Goal: Task Accomplishment & Management: Manage account settings

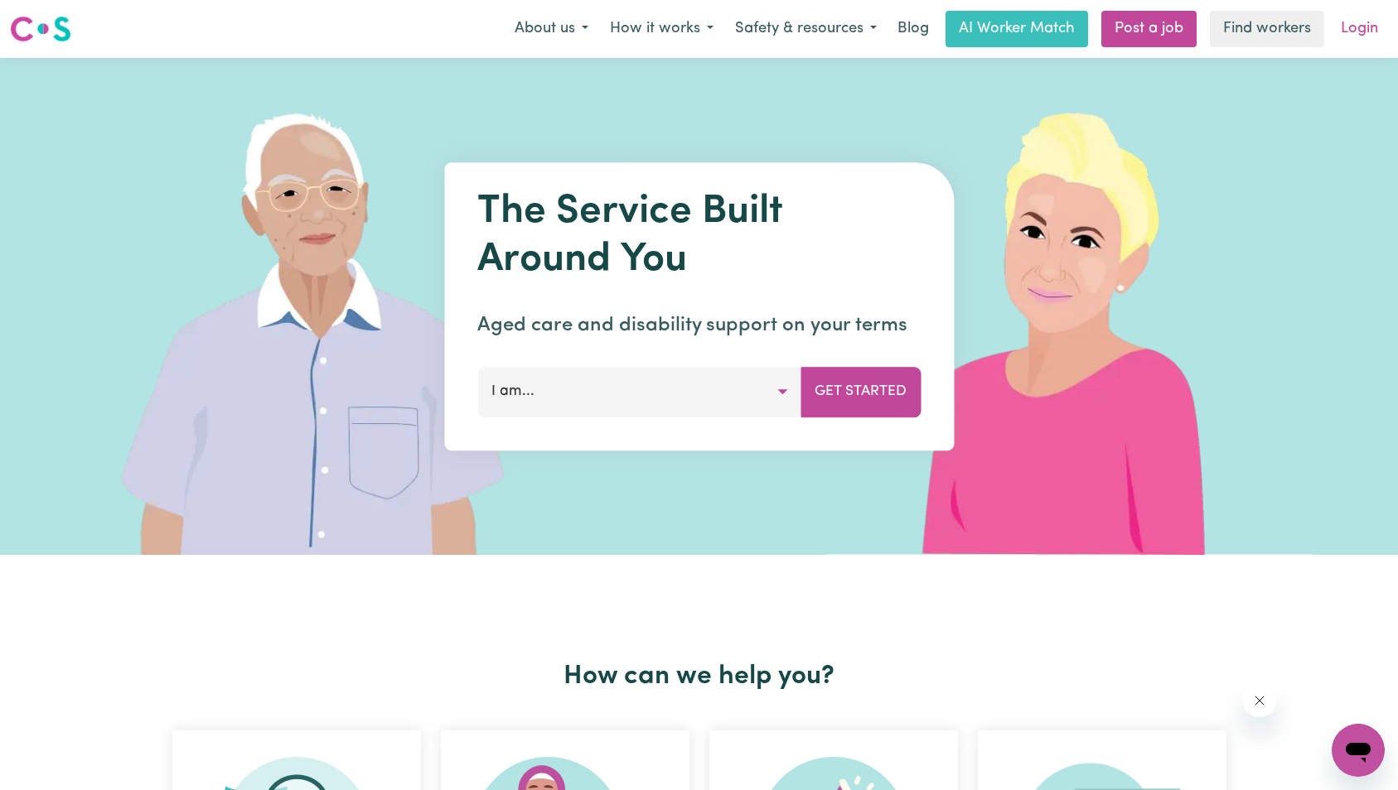
click at [1370, 23] on link "Login" at bounding box center [1359, 29] width 57 height 36
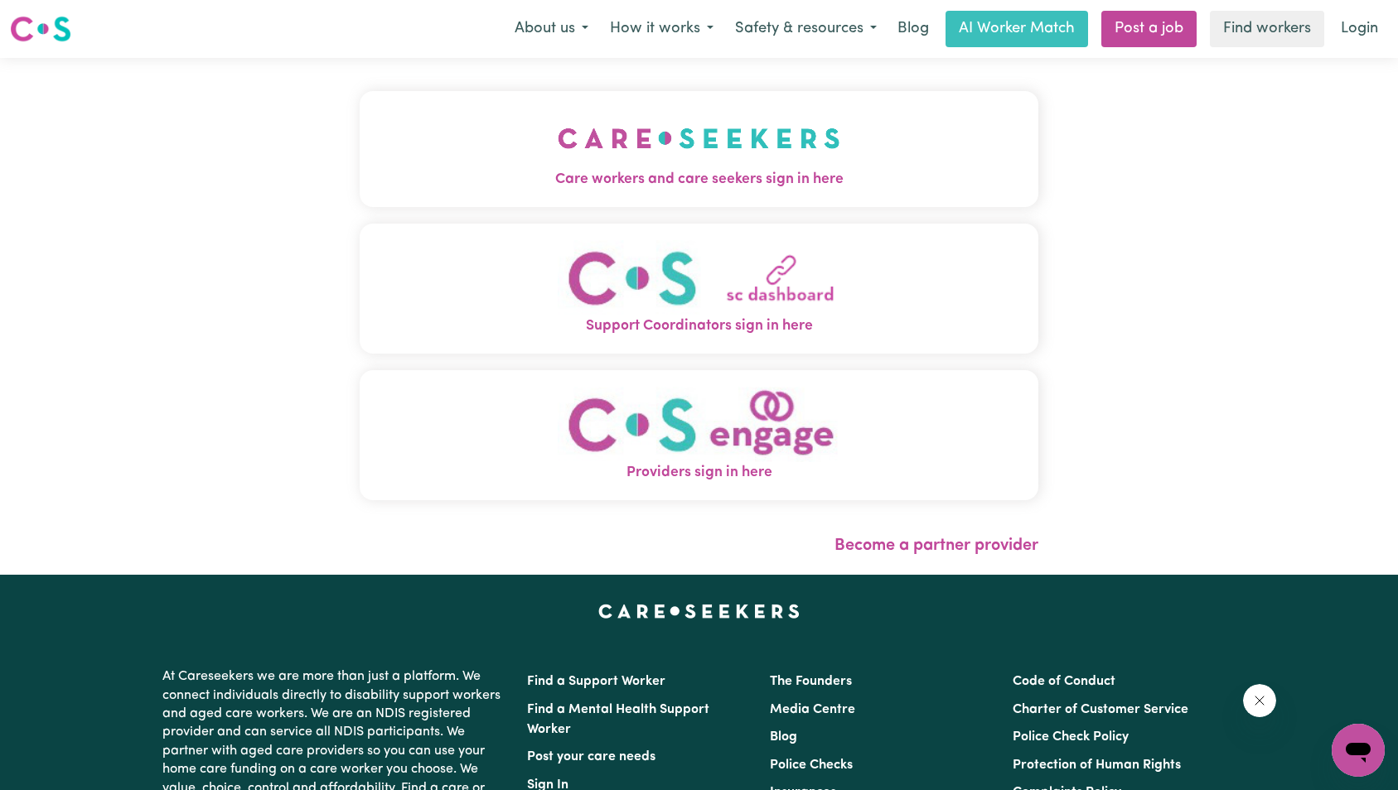
click at [558, 154] on img "Care workers and care seekers sign in here" at bounding box center [699, 138] width 283 height 61
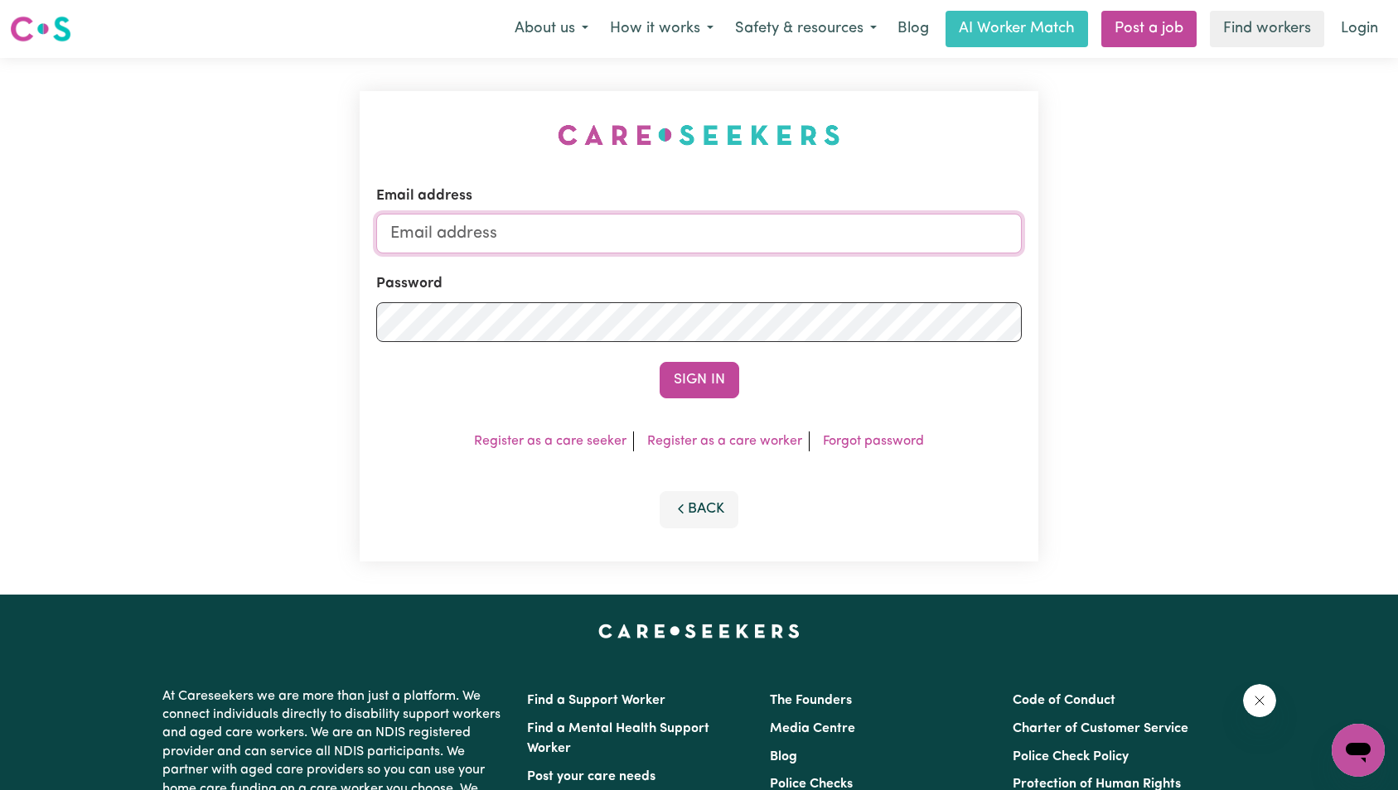
click at [726, 237] on input "Email address" at bounding box center [699, 234] width 646 height 40
paste input "[EMAIL_ADDRESS][DOMAIN_NAME]"
type input "[EMAIL_ADDRESS][DOMAIN_NAME]"
click at [710, 373] on button "Sign In" at bounding box center [700, 380] width 80 height 36
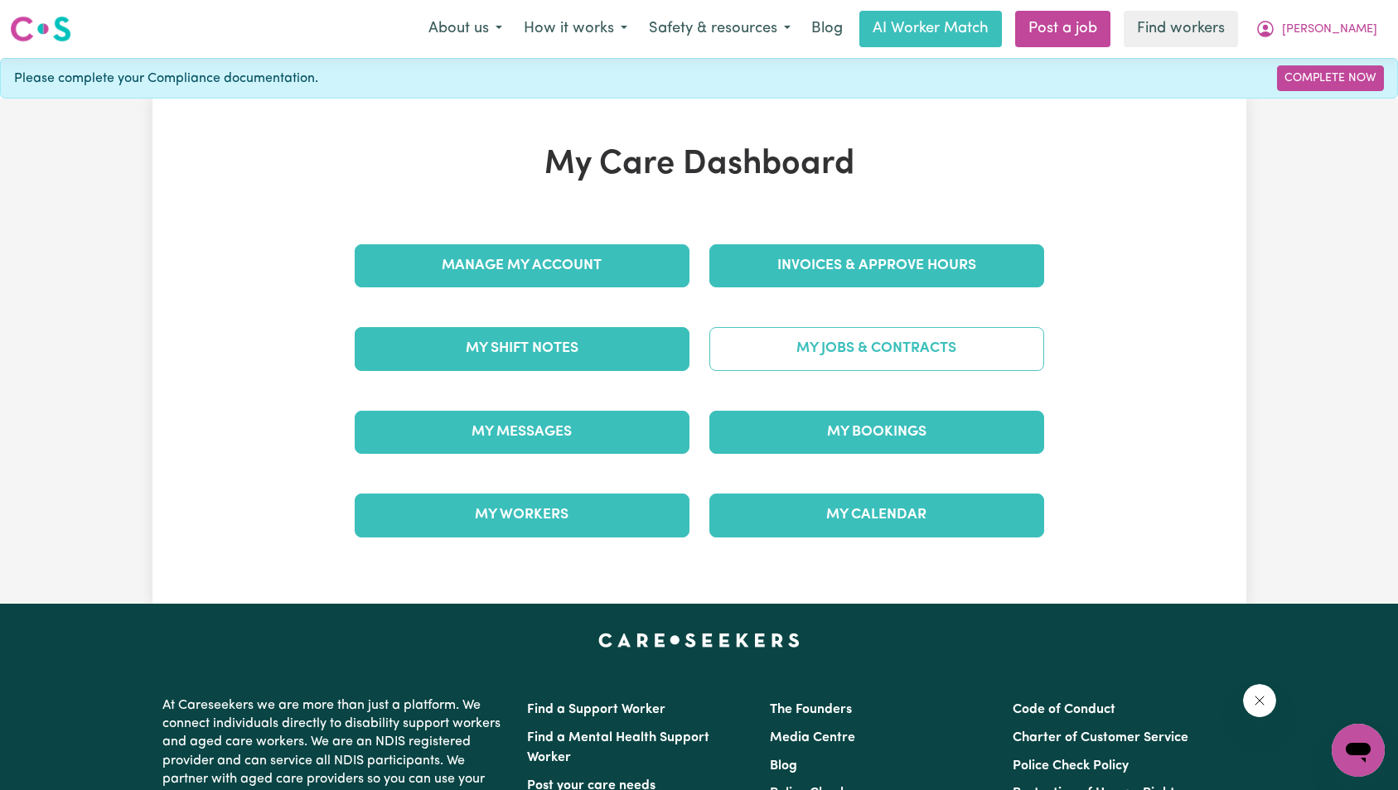
click at [940, 327] on link "My Jobs & Contracts" at bounding box center [876, 348] width 335 height 43
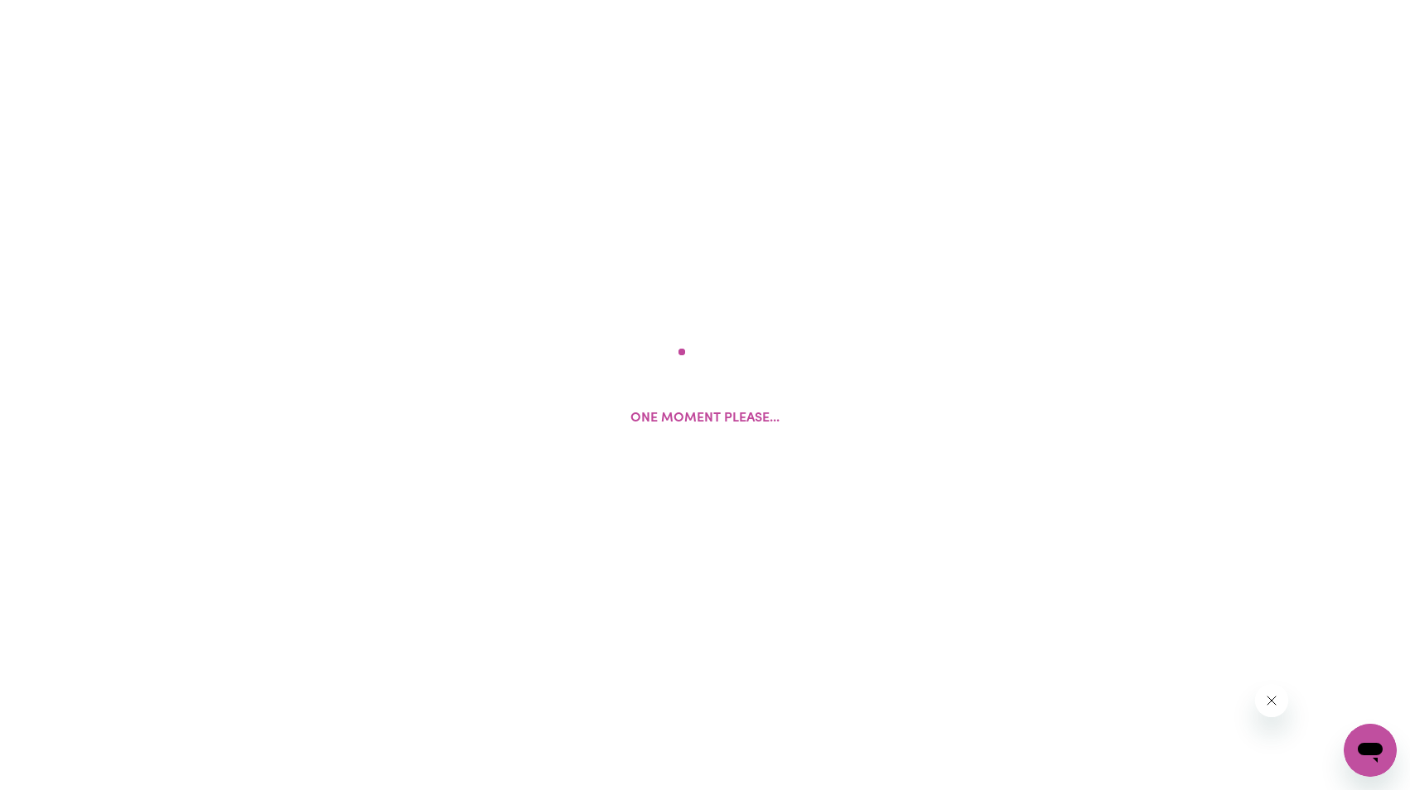
click at [1274, 704] on icon "Close message from company" at bounding box center [1270, 700] width 13 height 13
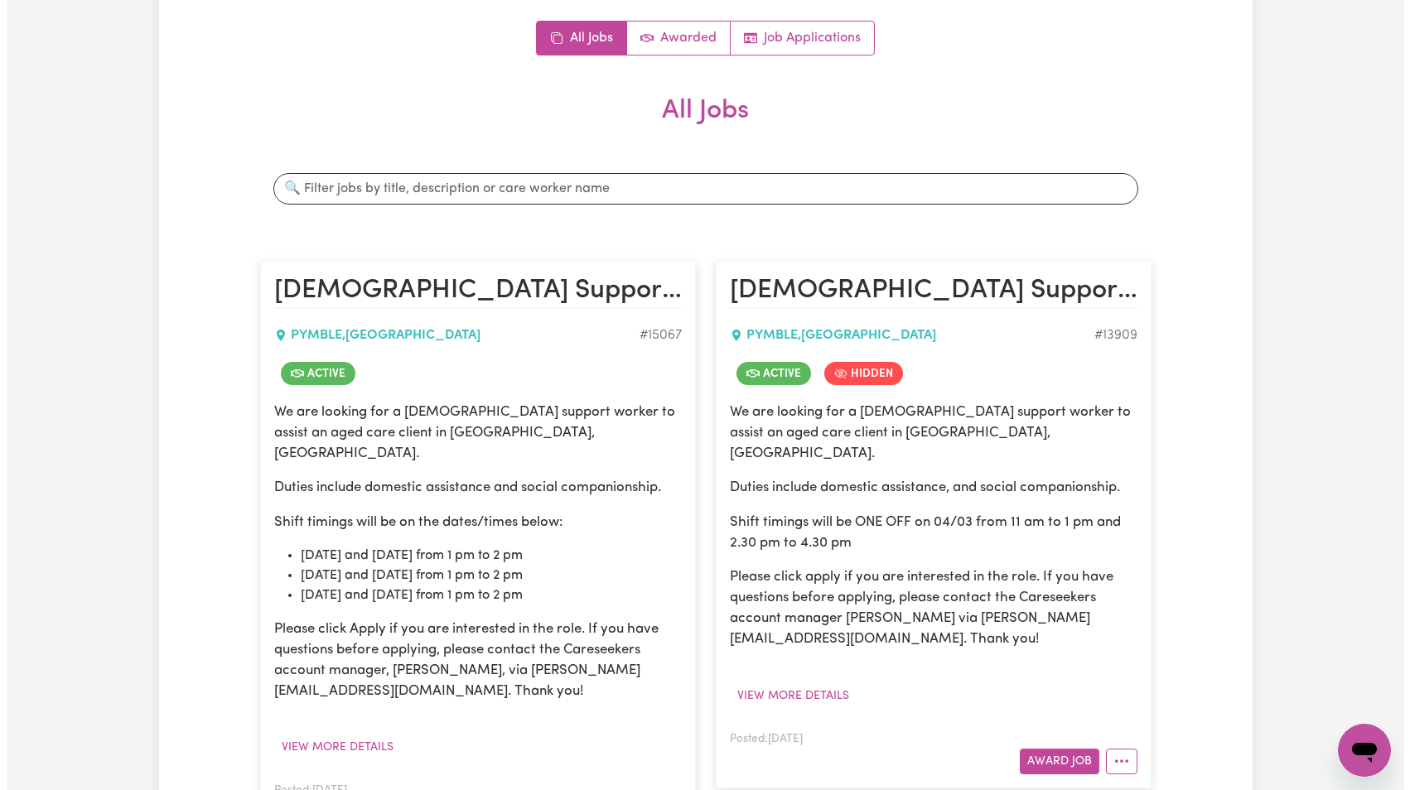
scroll to position [430, 0]
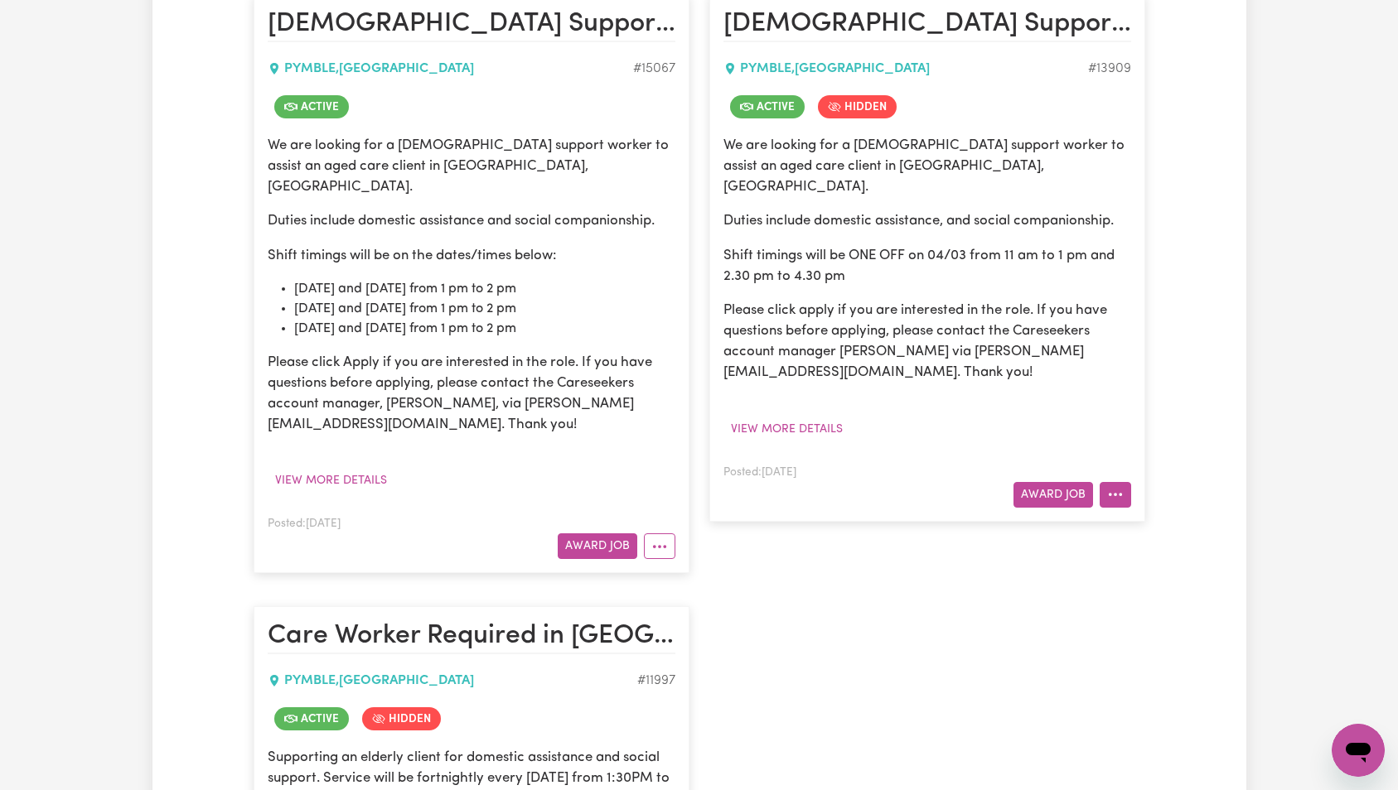
click at [1116, 486] on icon "More options" at bounding box center [1115, 494] width 17 height 17
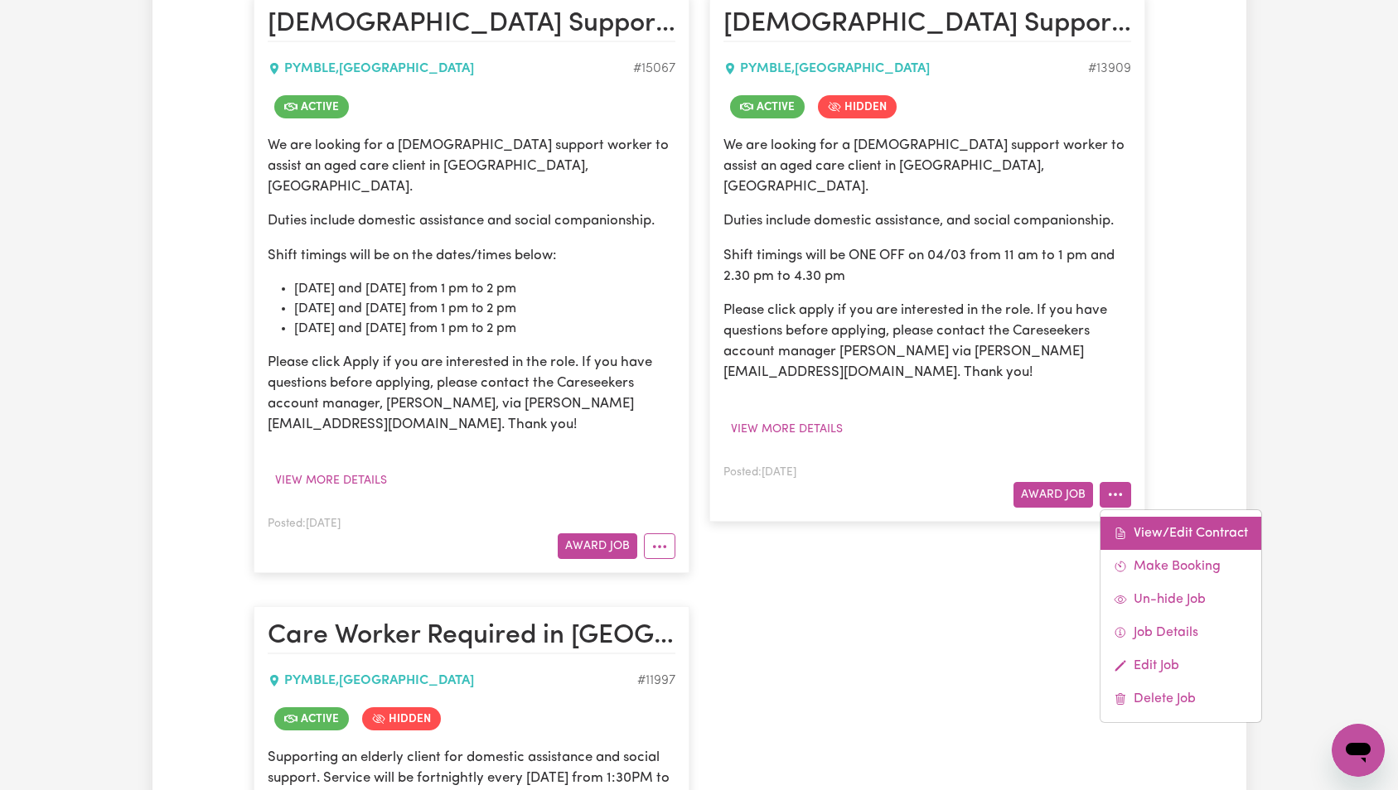
click at [1166, 517] on link "View/Edit Contract" at bounding box center [1180, 533] width 161 height 33
select select "WEEKDAY_DAYTIME"
select select "ASSISTANCE_SELF_CARE"
select select "ONE"
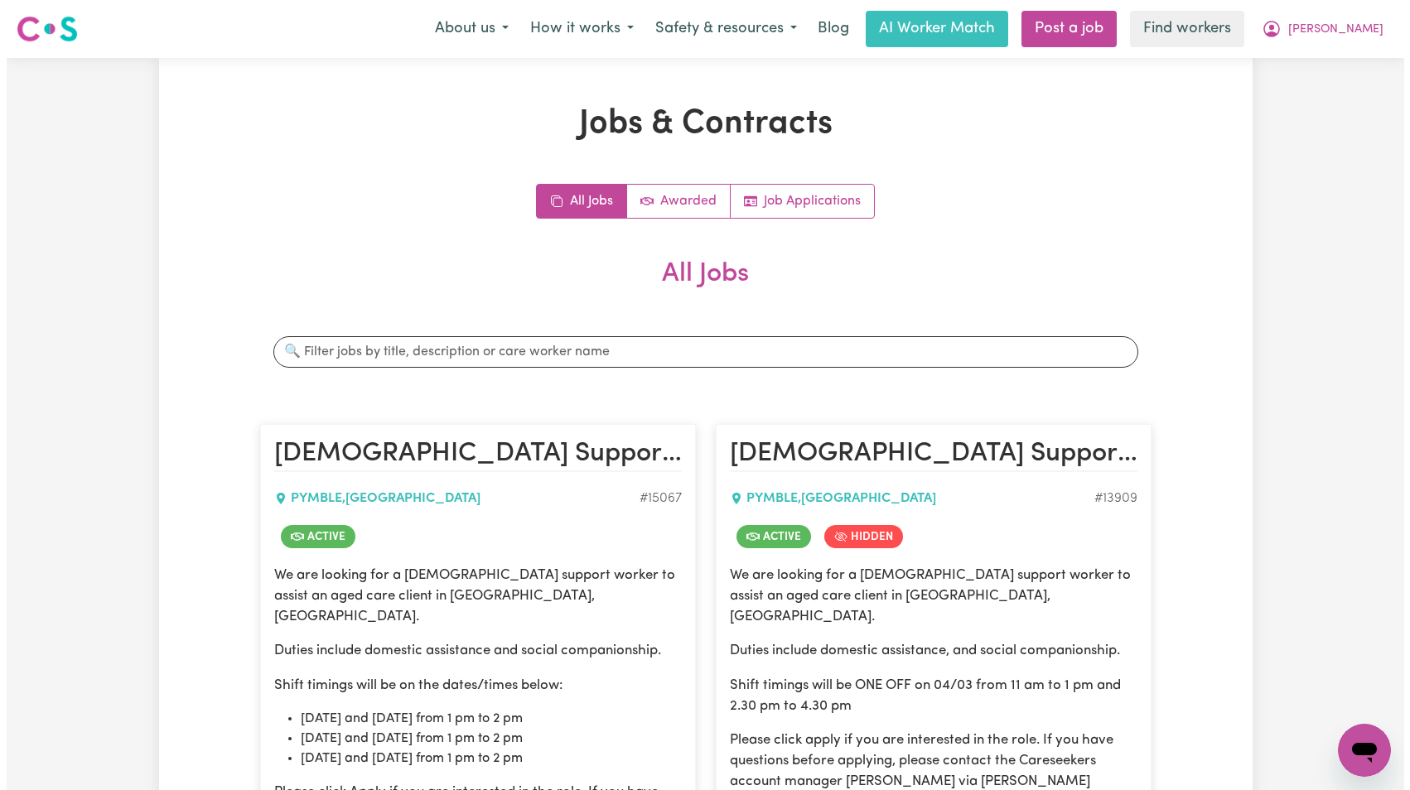
scroll to position [413, 0]
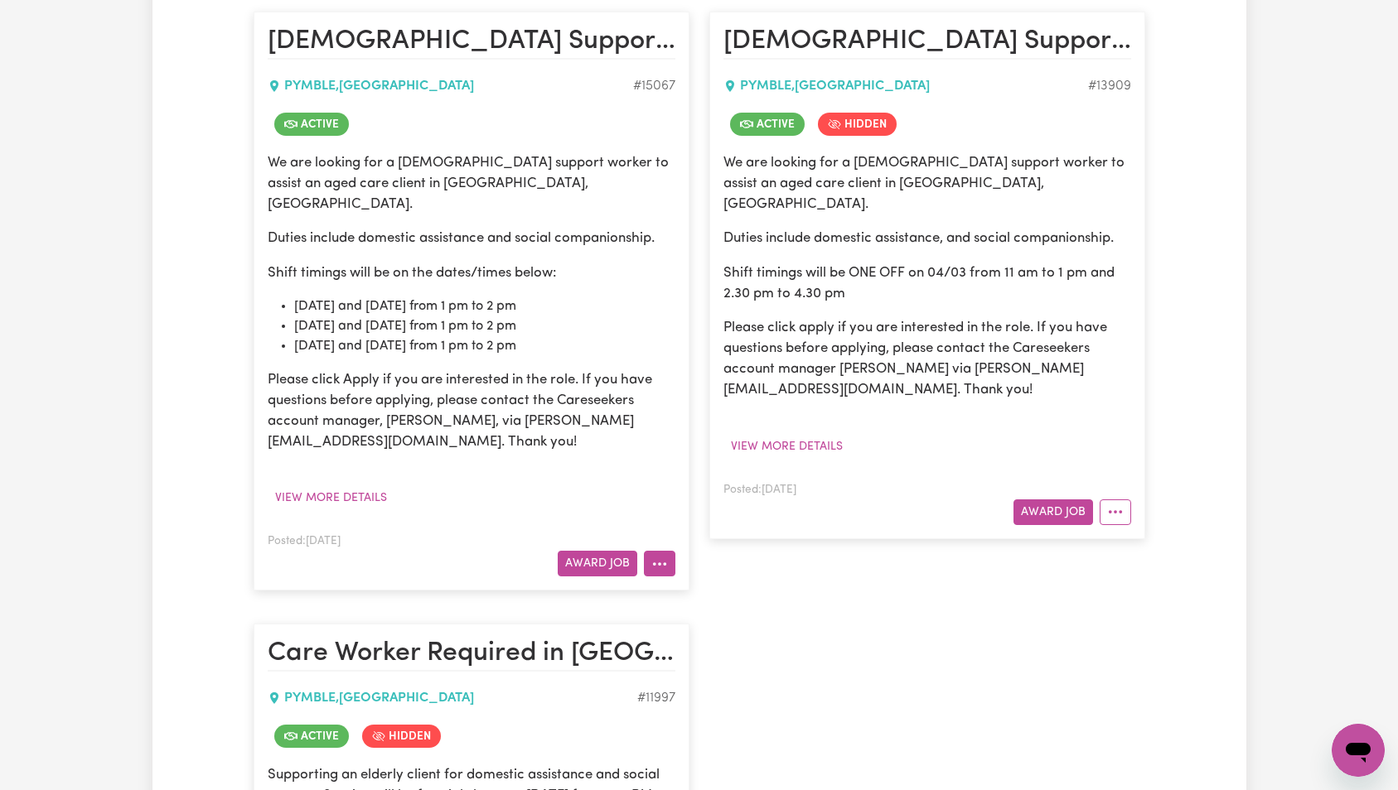
click at [663, 556] on icon "More options" at bounding box center [659, 564] width 17 height 17
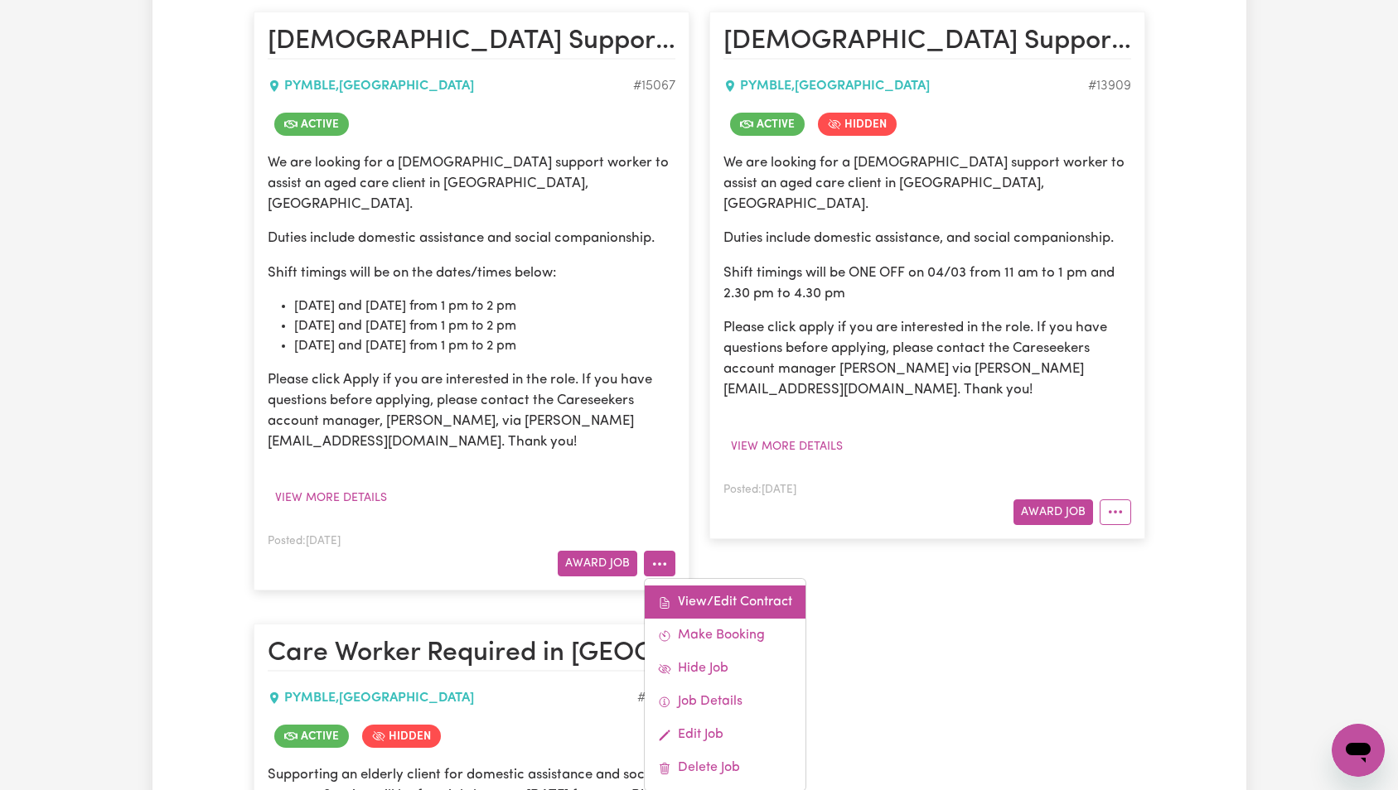
click at [741, 586] on link "View/Edit Contract" at bounding box center [725, 602] width 161 height 33
select select "WEEKDAY_DAYTIME"
select select "ASSISTANCE_SELF_CARE"
select select "ONE"
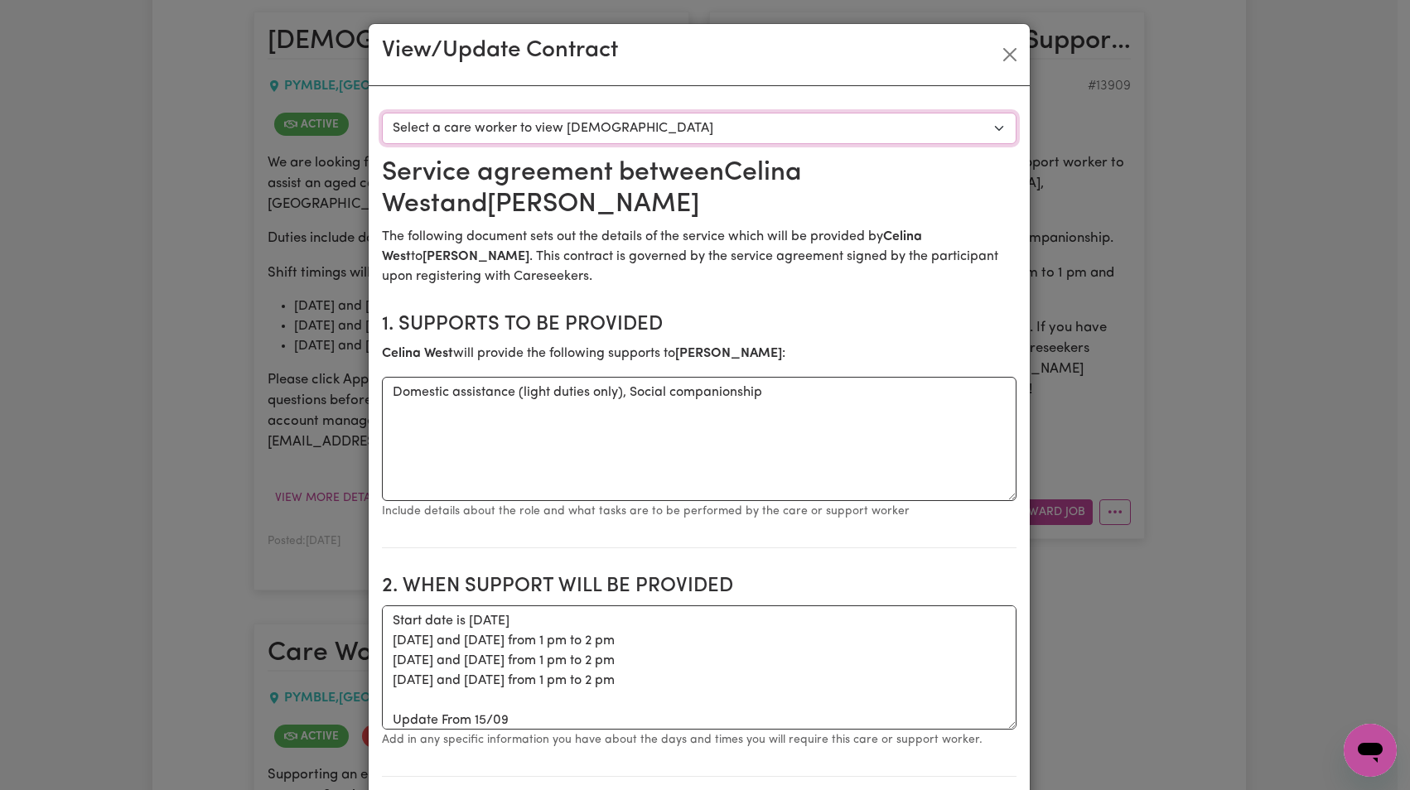
click at [761, 127] on select "Select a care worker to view [DEMOGRAPHIC_DATA] #10603 - [PERSON_NAME] (contrac…" at bounding box center [699, 128] width 635 height 31
select select "10215"
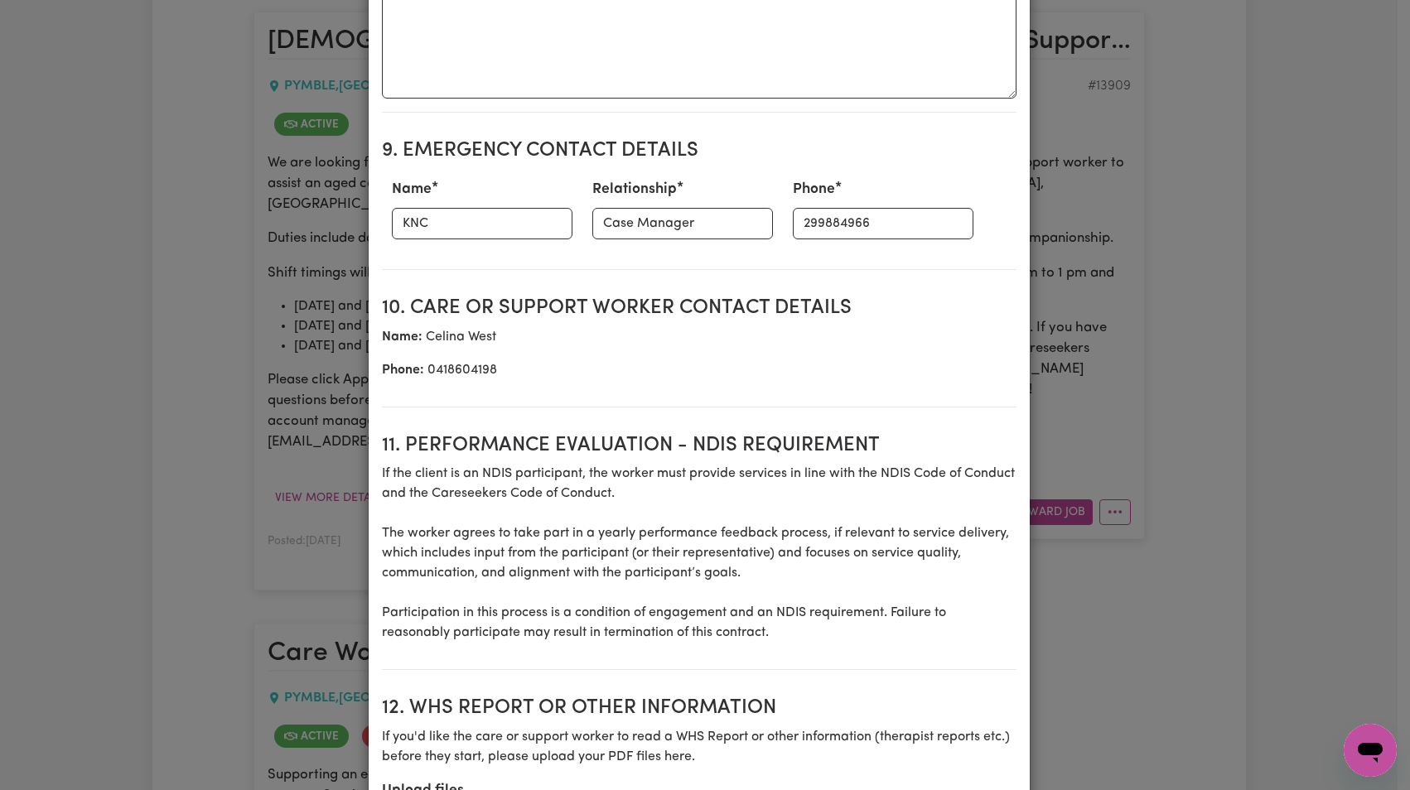
scroll to position [2144, 0]
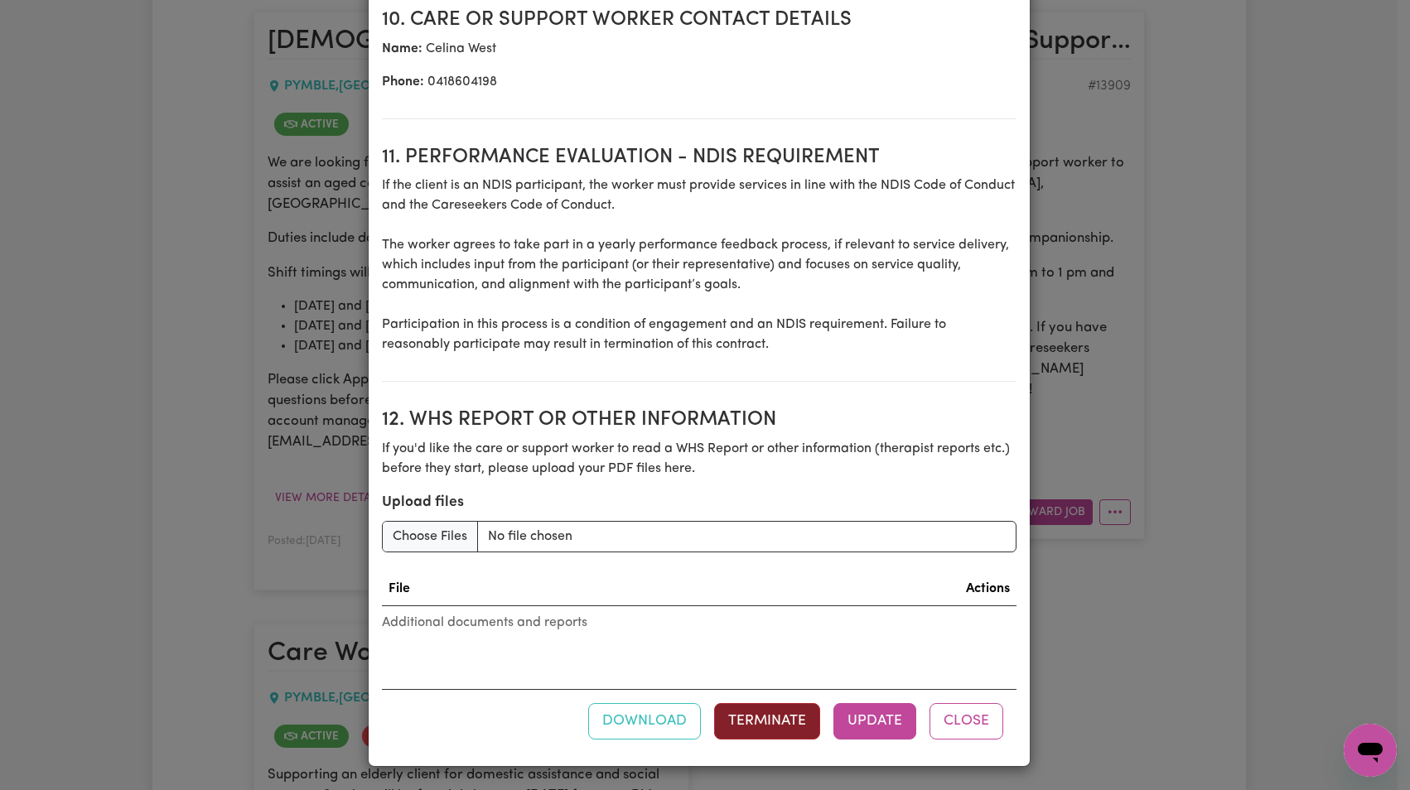
click at [774, 711] on button "Terminate" at bounding box center [767, 721] width 106 height 36
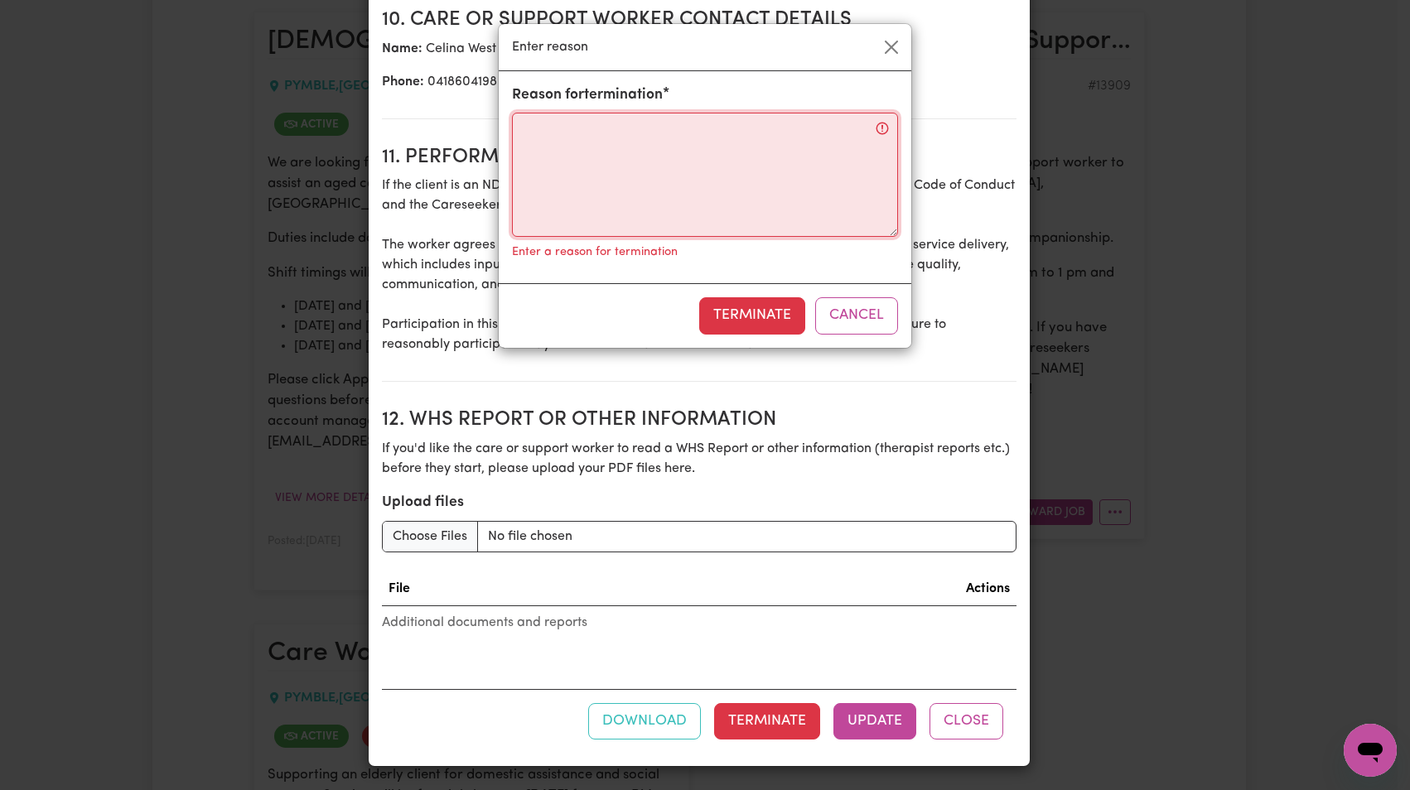
click at [652, 156] on textarea "Reason for termination" at bounding box center [705, 175] width 386 height 124
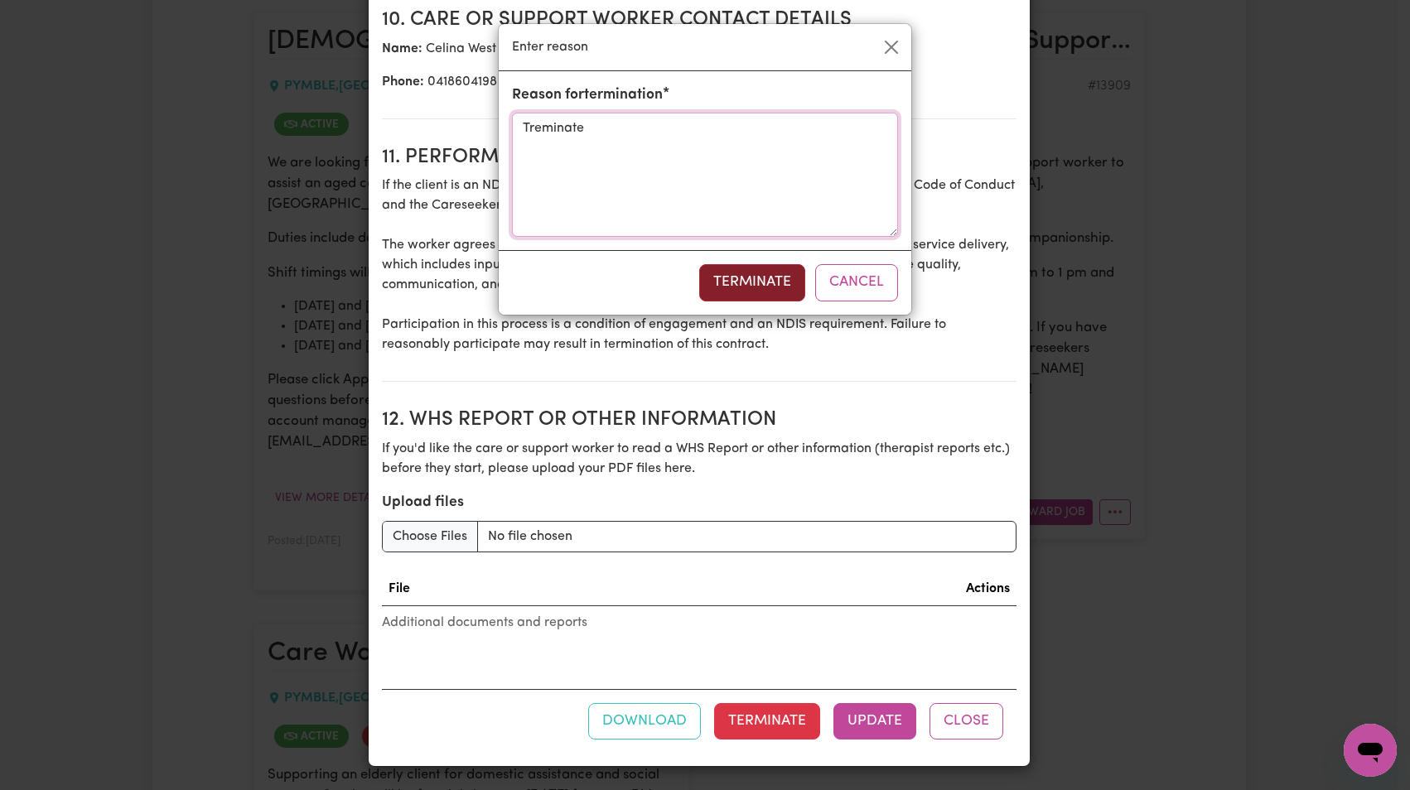
type textarea "Treminate"
click at [781, 292] on button "Terminate" at bounding box center [752, 282] width 106 height 36
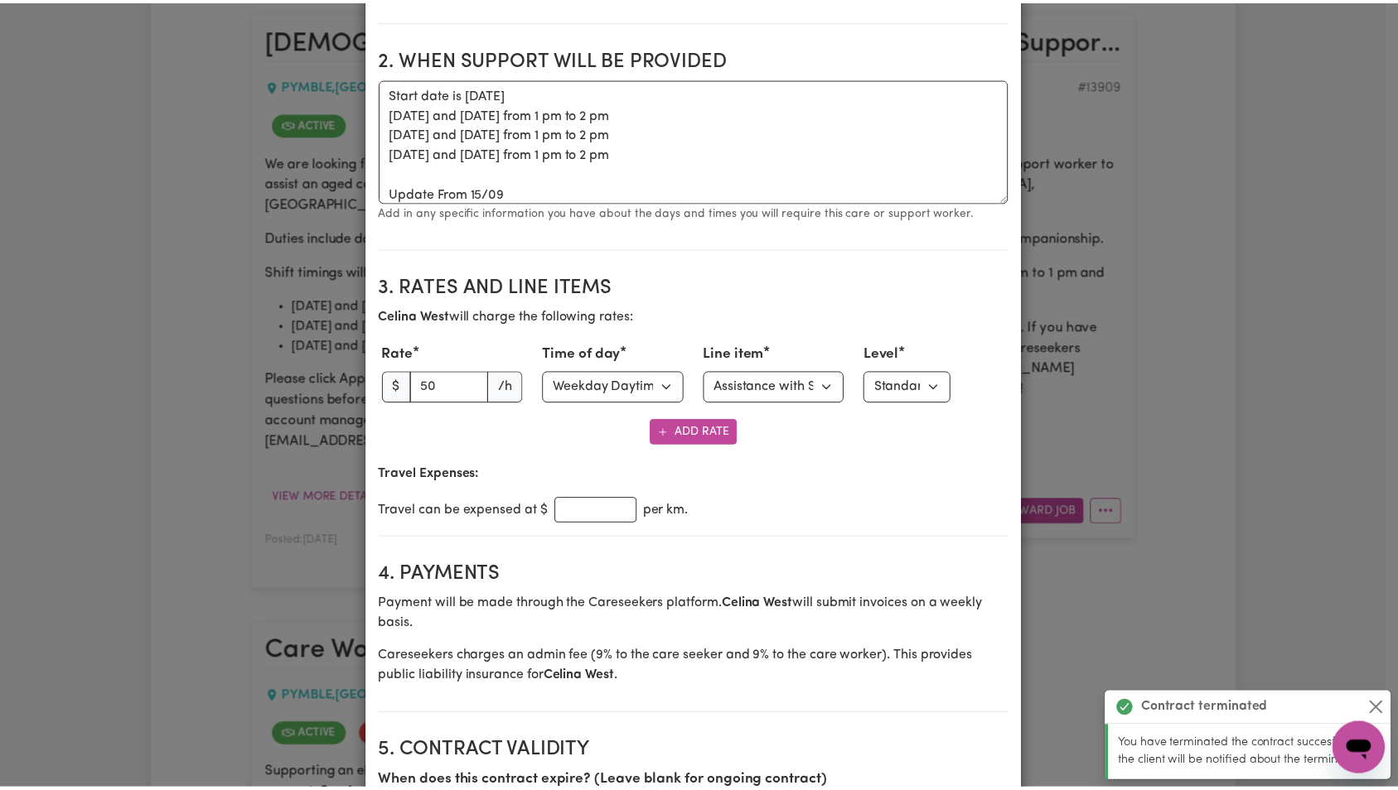
scroll to position [0, 0]
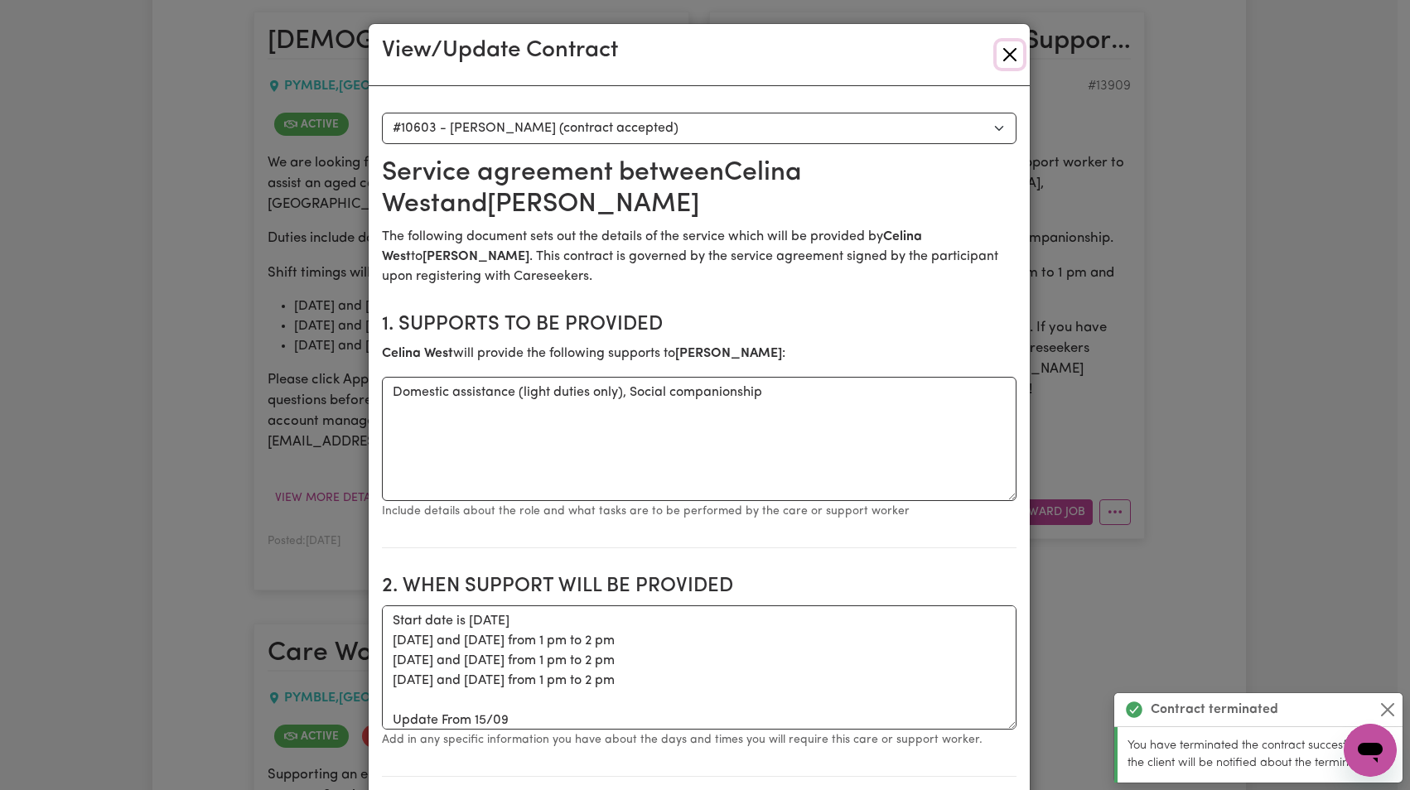
click at [997, 59] on button "Close" at bounding box center [1010, 54] width 27 height 27
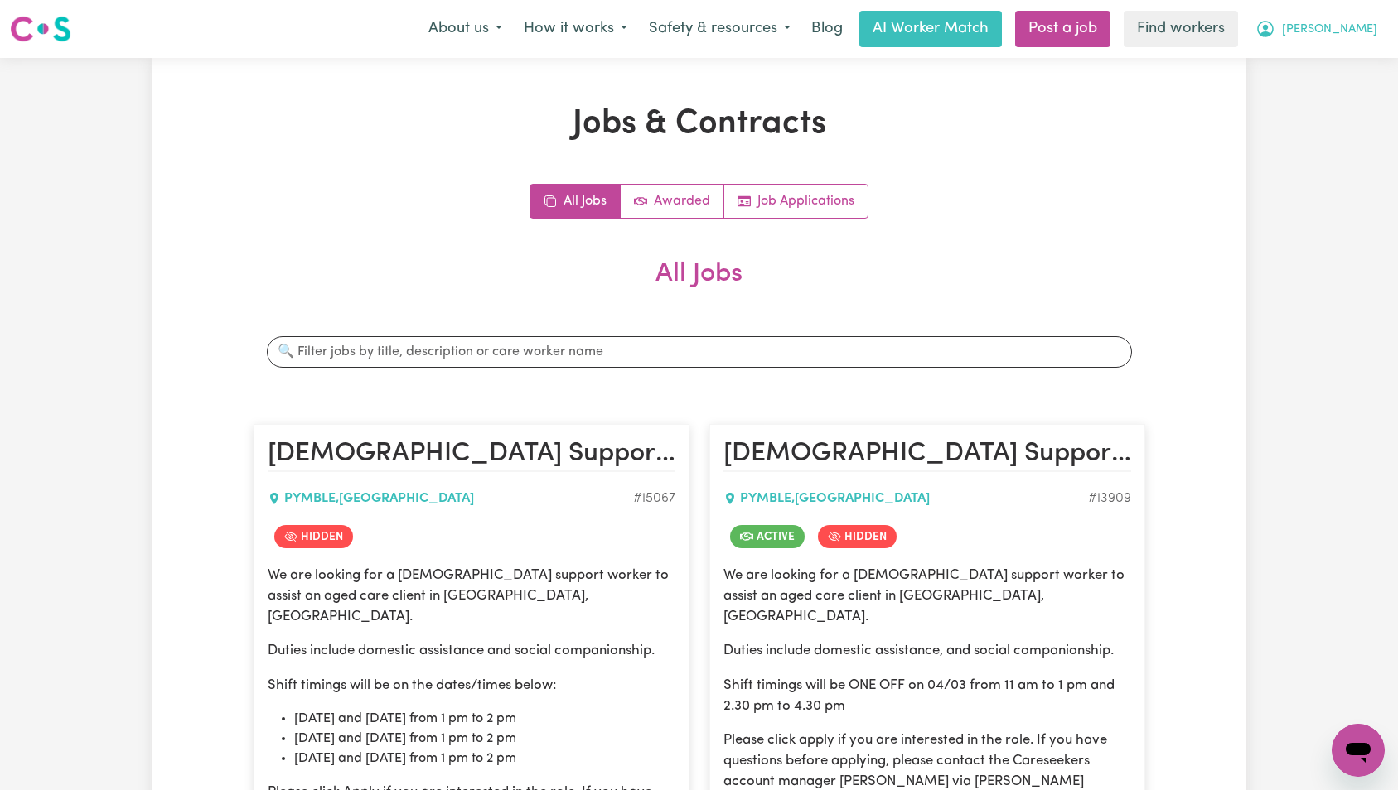
click at [1331, 29] on button "[PERSON_NAME]" at bounding box center [1316, 29] width 143 height 35
click at [1332, 92] on link "Logout" at bounding box center [1321, 95] width 131 height 31
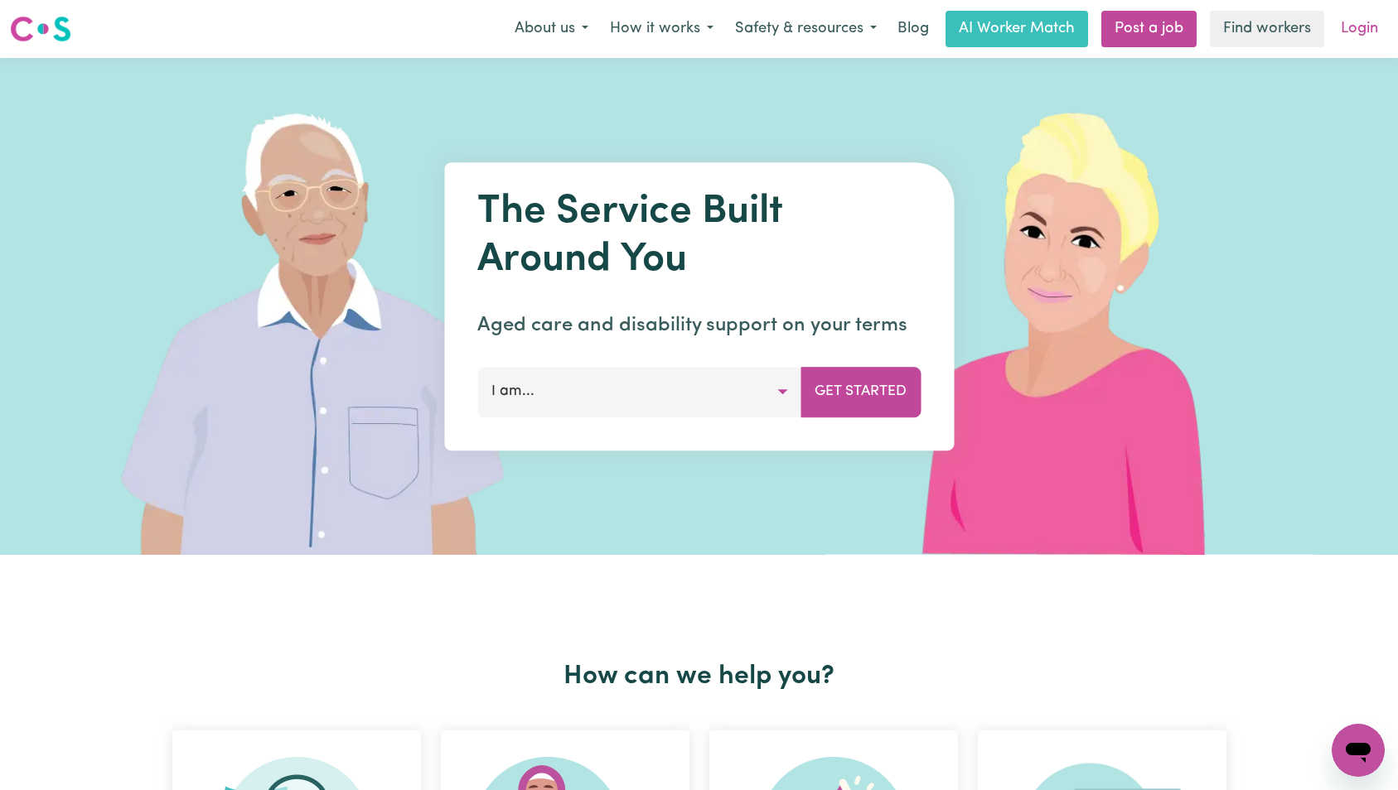
click at [1360, 28] on link "Login" at bounding box center [1359, 29] width 57 height 36
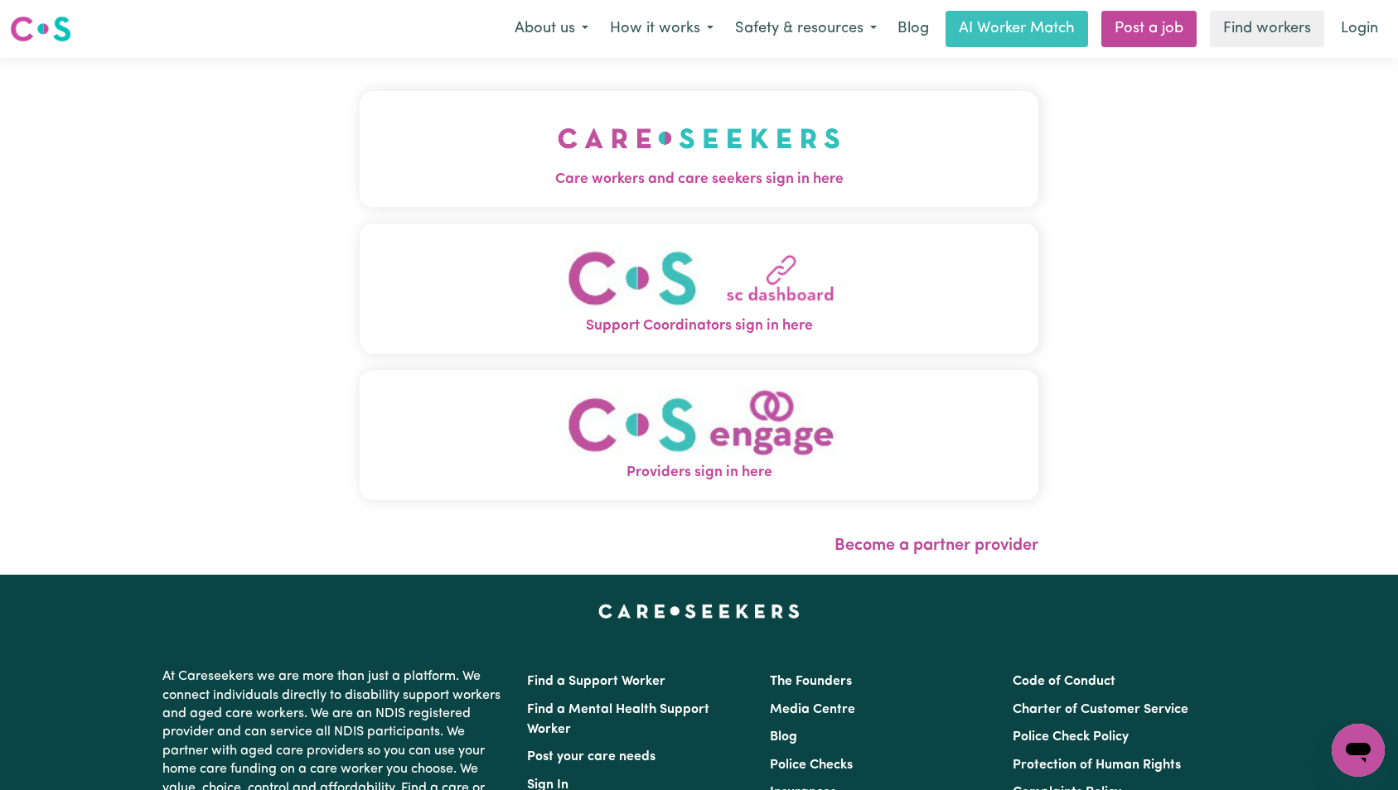
click at [360, 125] on button "Care workers and care seekers sign in here" at bounding box center [699, 149] width 679 height 116
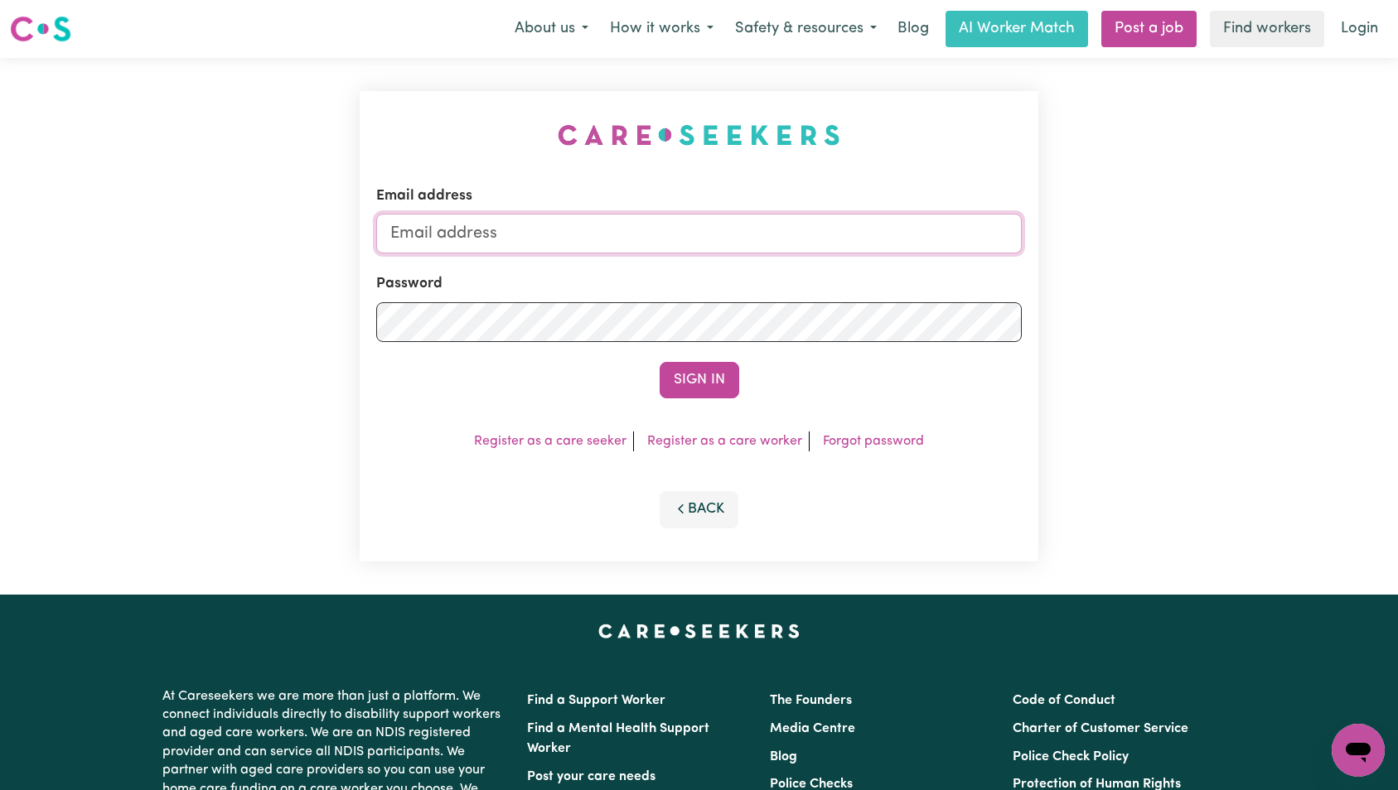
click at [677, 230] on input "Email address" at bounding box center [699, 234] width 646 height 40
paste input "[EMAIL_ADDRESS][DOMAIN_NAME]"
type input "[EMAIL_ADDRESS][DOMAIN_NAME]"
click at [724, 383] on button "Sign In" at bounding box center [700, 380] width 80 height 36
